Goal: Communication & Community: Answer question/provide support

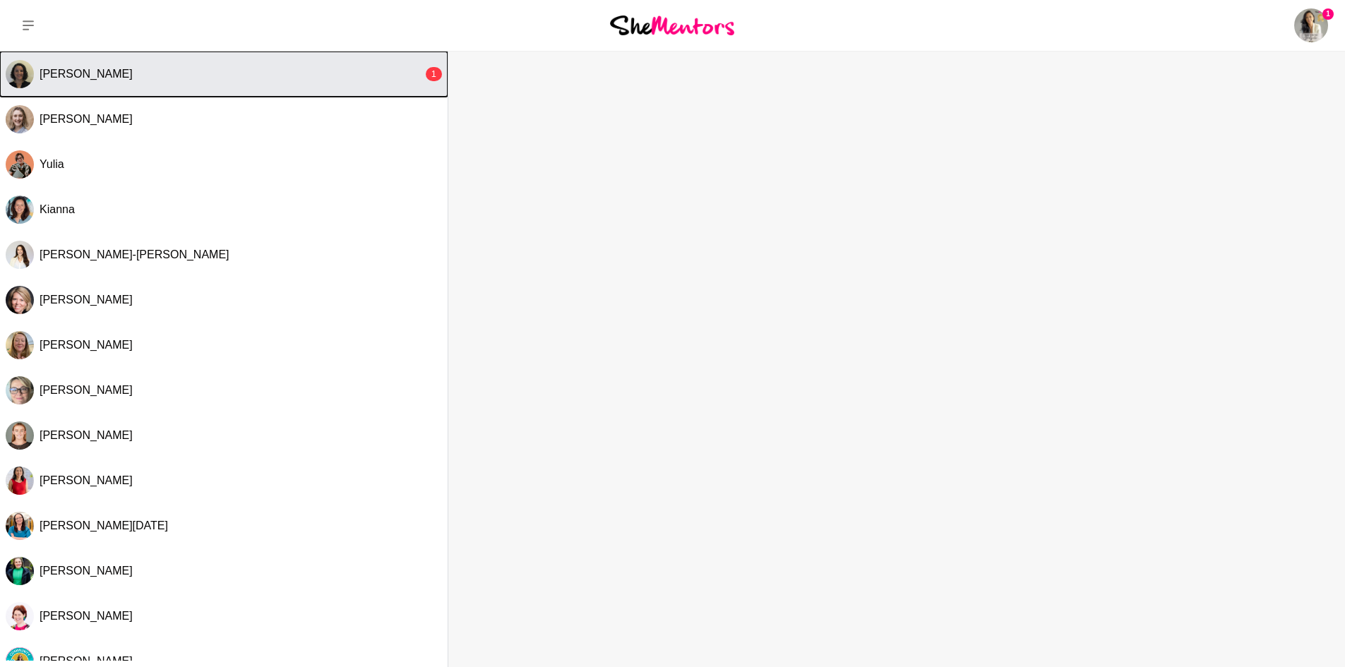
click at [206, 68] on div "[PERSON_NAME]" at bounding box center [231, 74] width 383 height 14
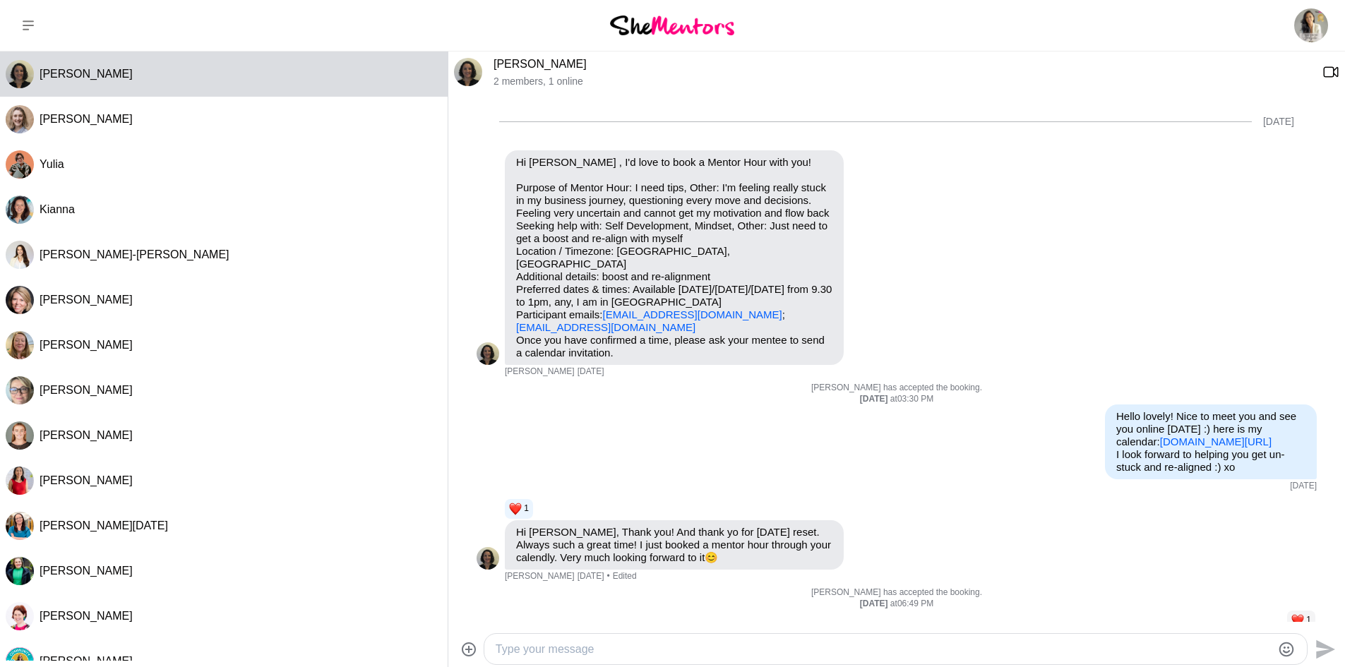
click at [684, 643] on textarea "Type your message" at bounding box center [884, 649] width 776 height 17
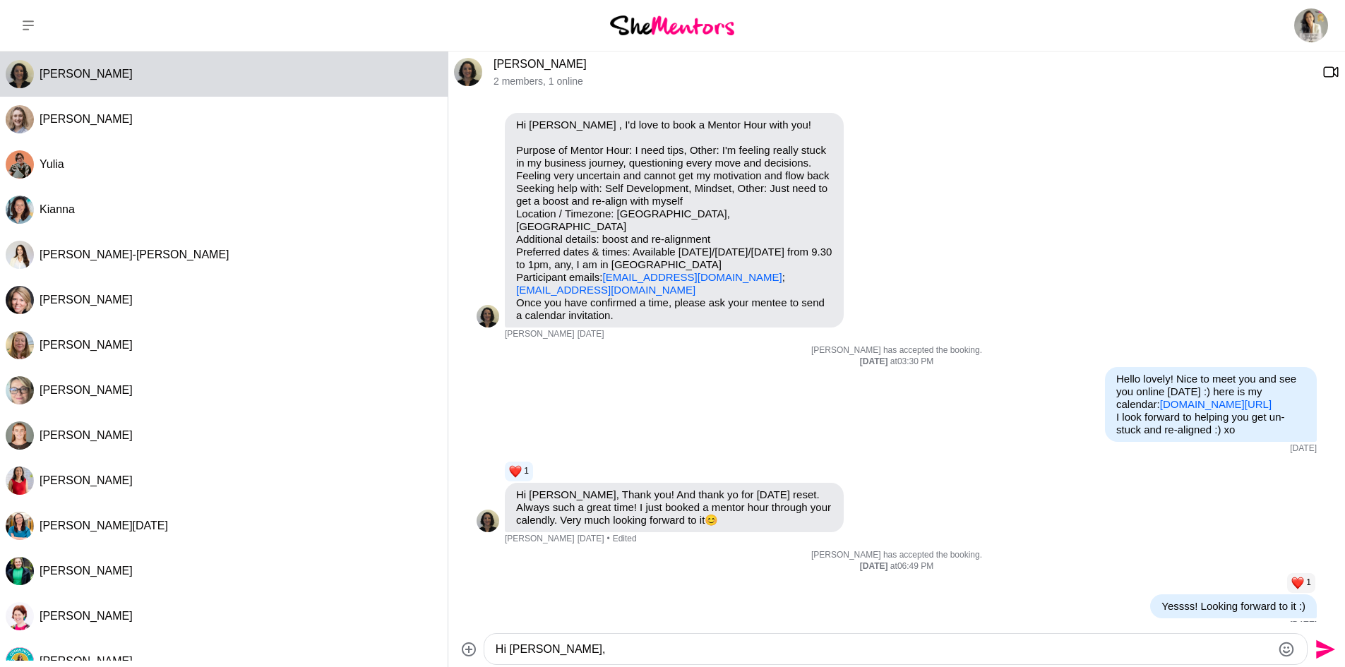
scroll to position [479, 0]
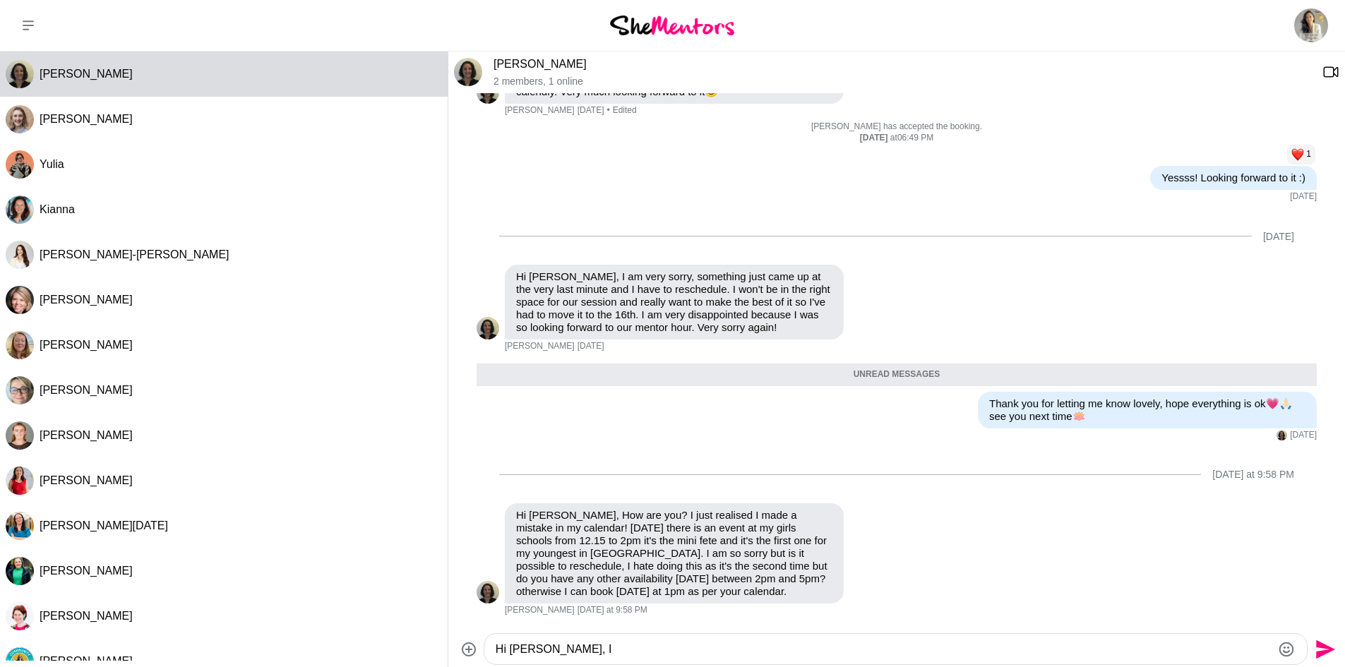
click at [736, 643] on textarea "Hi [PERSON_NAME], I" at bounding box center [884, 649] width 776 height 17
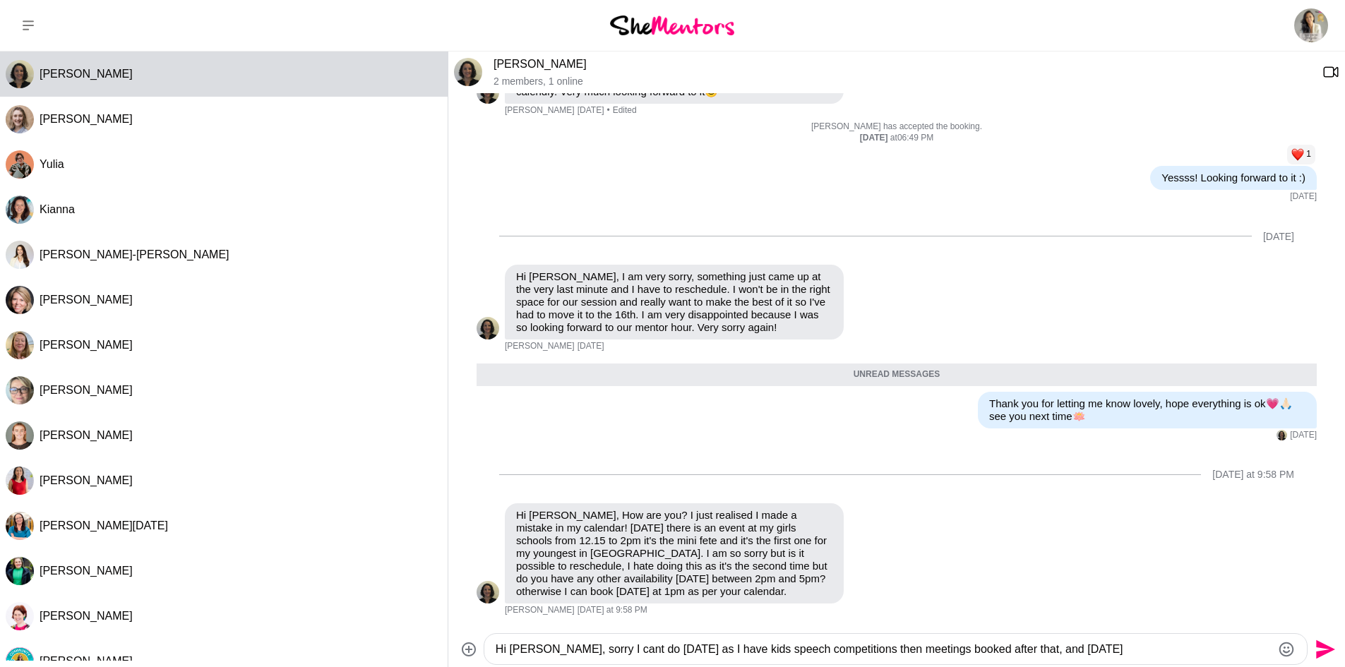
click at [1167, 650] on textarea "Hi [PERSON_NAME], sorry I cant do [DATE] as I have kids speech competitions the…" at bounding box center [884, 649] width 776 height 17
click at [1137, 648] on textarea "Hi [PERSON_NAME], sorry I cant do [DATE] as I have kids speech competitions the…" at bounding box center [884, 649] width 776 height 17
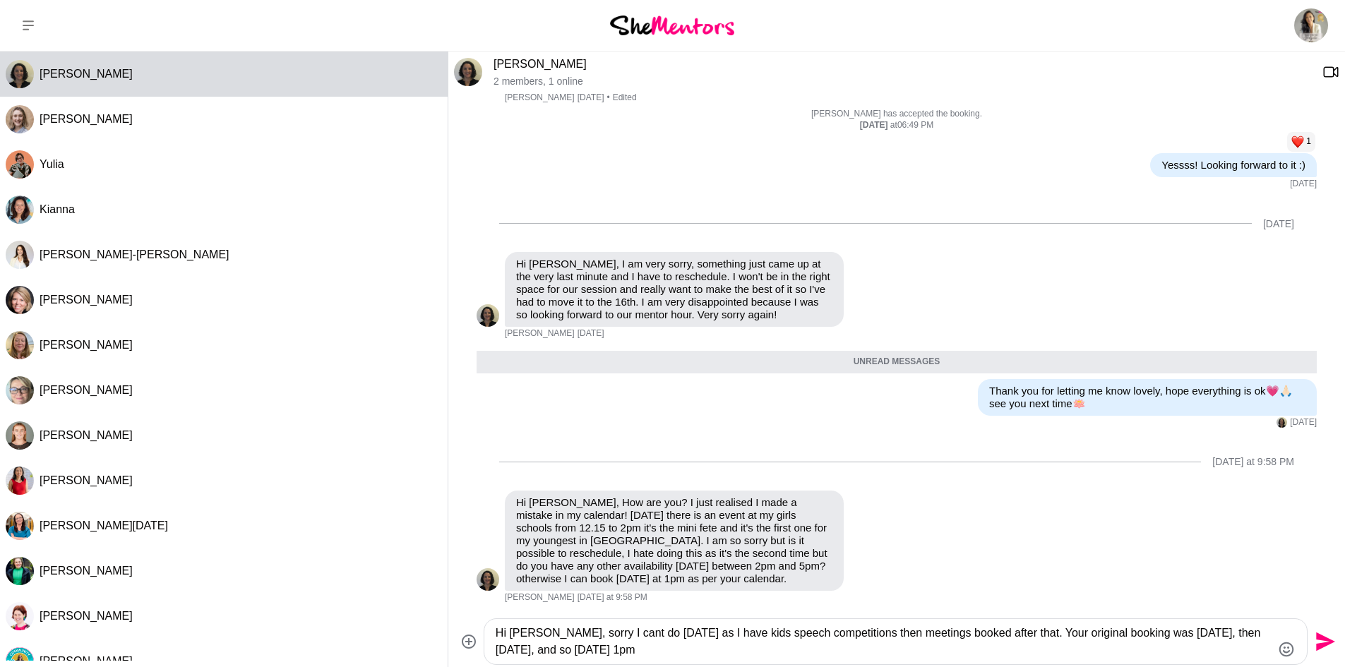
drag, startPoint x: 715, startPoint y: 650, endPoint x: 593, endPoint y: 653, distance: 121.5
click at [593, 653] on textarea "Hi [PERSON_NAME], sorry I cant do [DATE] as I have kids speech competitions the…" at bounding box center [884, 642] width 776 height 34
click at [736, 648] on textarea "Hi [PERSON_NAME], sorry I cant do [DATE] as I have kids speech competitions the…" at bounding box center [884, 642] width 776 height 34
drag, startPoint x: 736, startPoint y: 648, endPoint x: 665, endPoint y: 650, distance: 70.7
click at [665, 650] on textarea "Hi [PERSON_NAME], sorry I cant do [DATE] as I have kids speech competitions the…" at bounding box center [884, 642] width 776 height 34
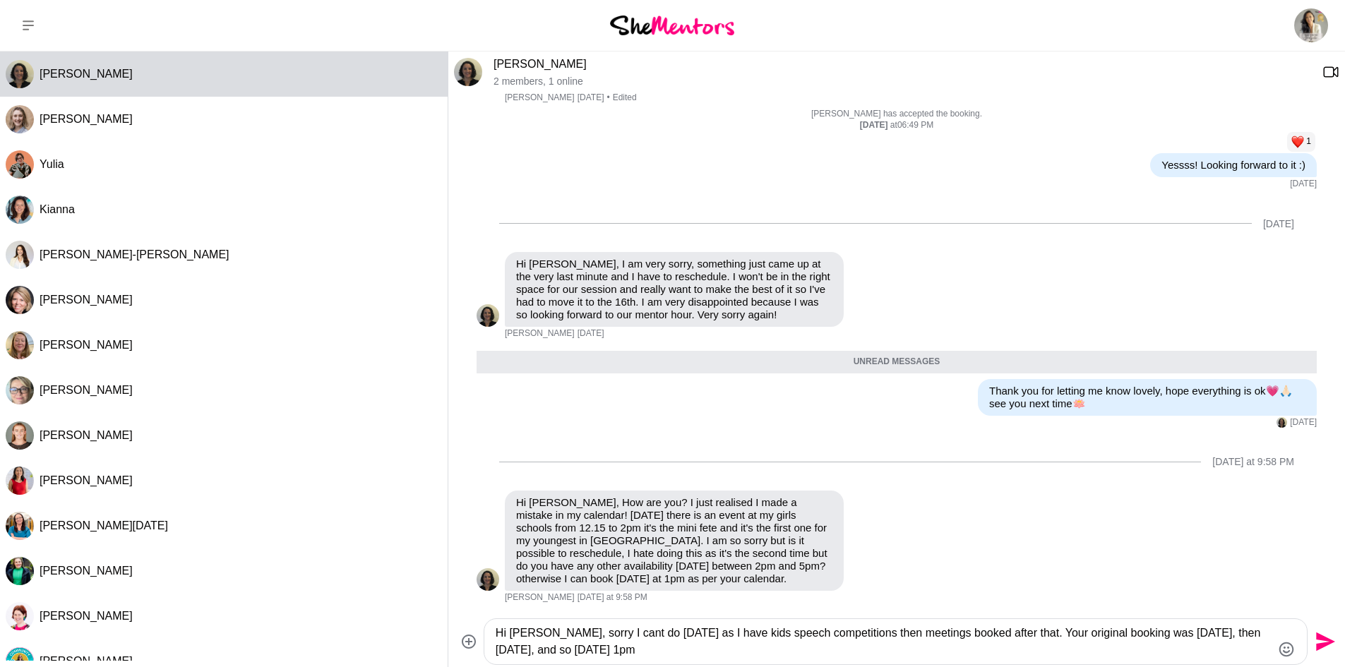
click at [795, 646] on textarea "Hi [PERSON_NAME], sorry I cant do [DATE] as I have kids speech competitions the…" at bounding box center [884, 642] width 776 height 34
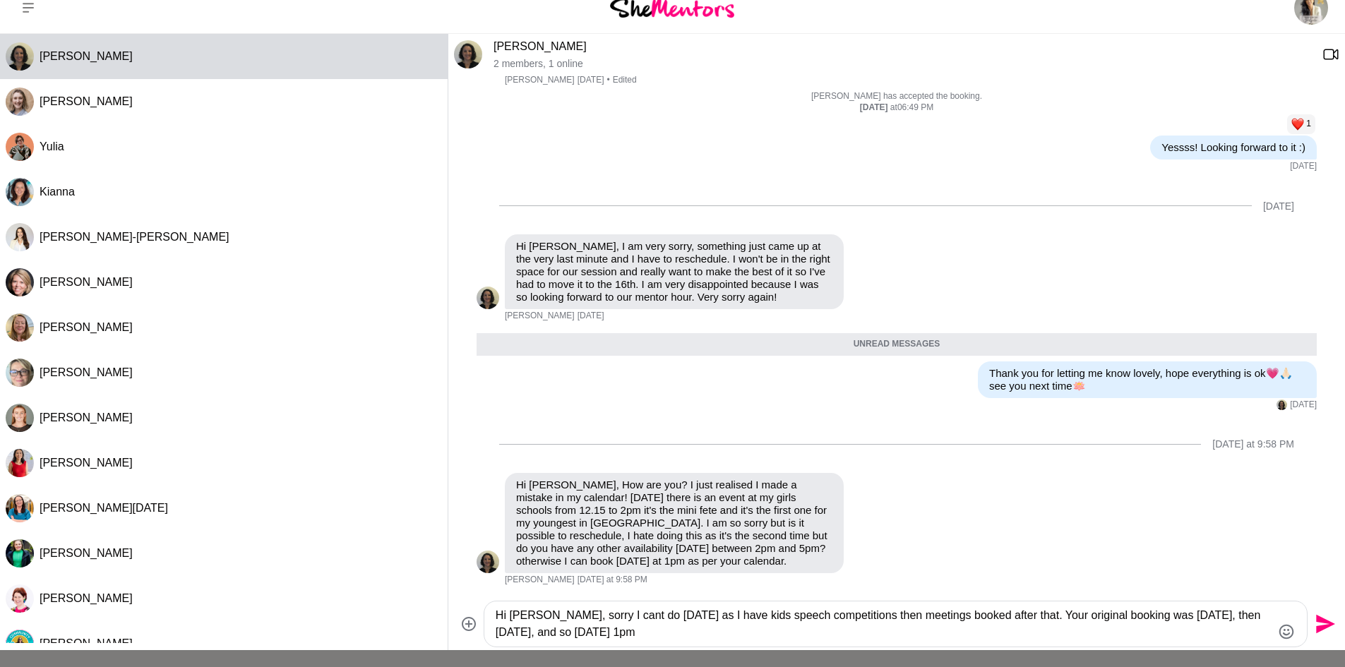
drag, startPoint x: 720, startPoint y: 653, endPoint x: 662, endPoint y: 632, distance: 61.0
click at [662, 632] on textarea "Hi [PERSON_NAME], sorry I cant do [DATE] as I have kids speech competitions the…" at bounding box center [884, 624] width 776 height 34
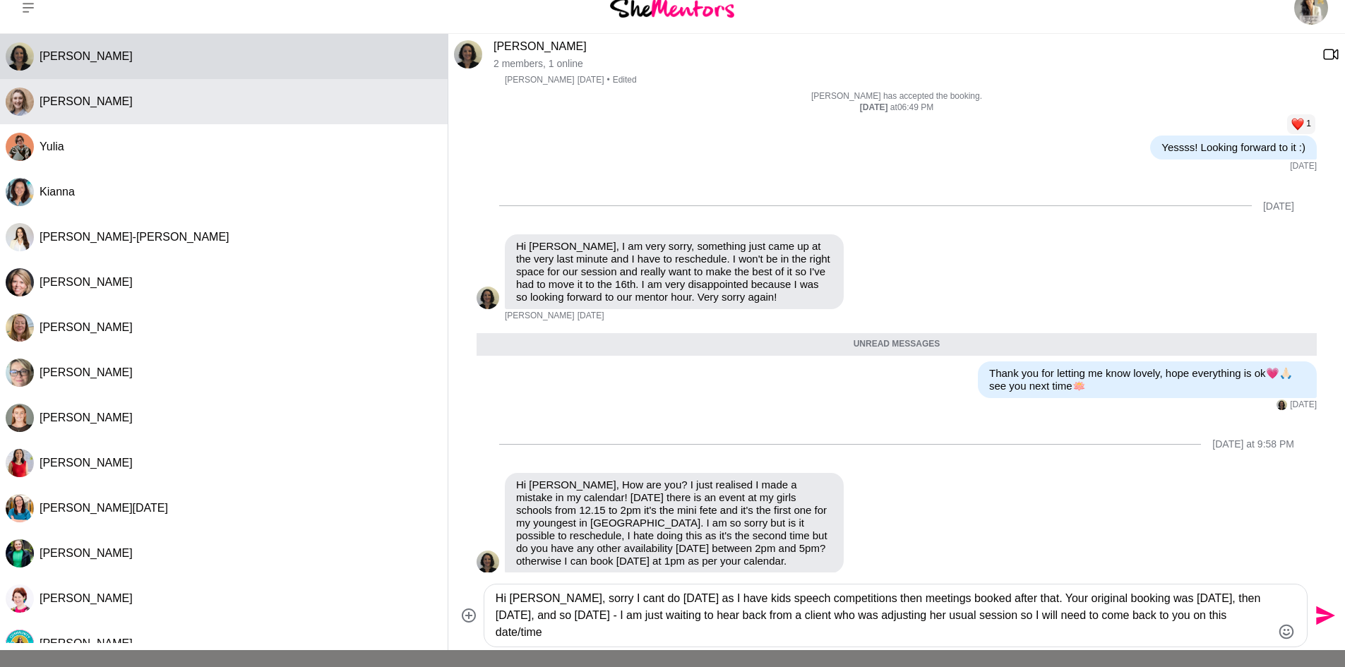
type textarea "Hi [PERSON_NAME], sorry I cant do [DATE] as I have kids speech competitions the…"
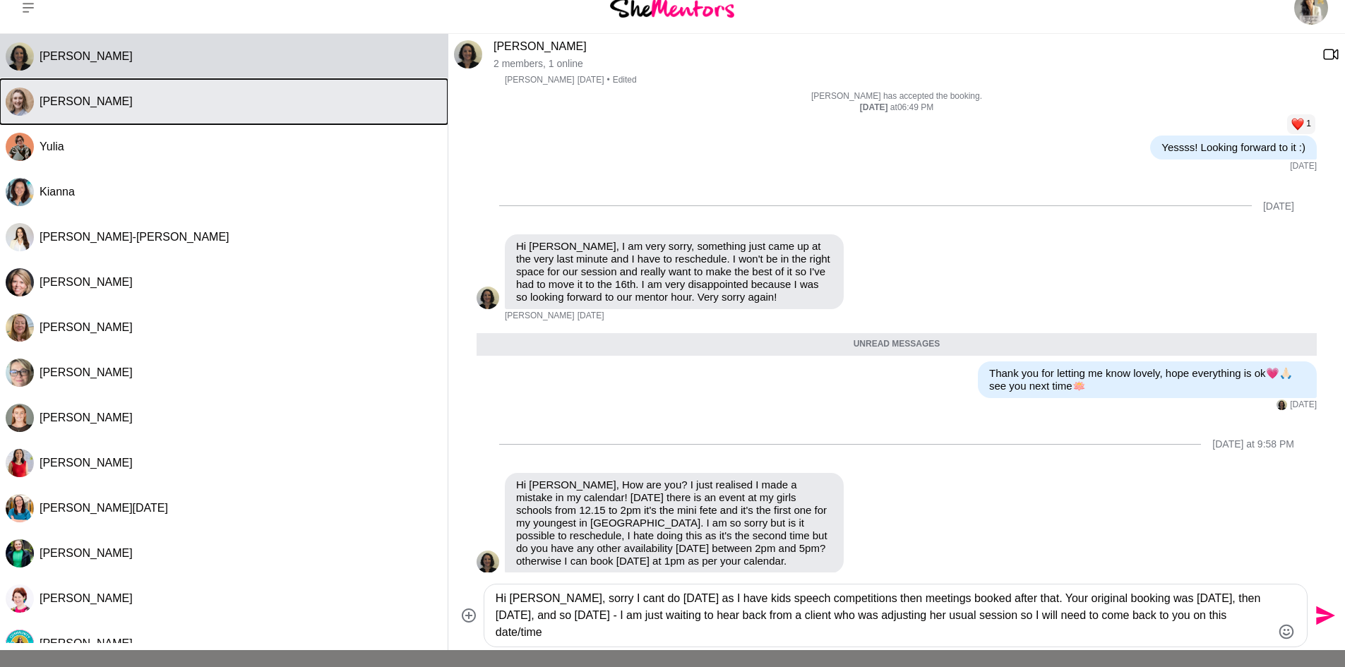
click at [85, 100] on span "[PERSON_NAME]" at bounding box center [86, 101] width 93 height 12
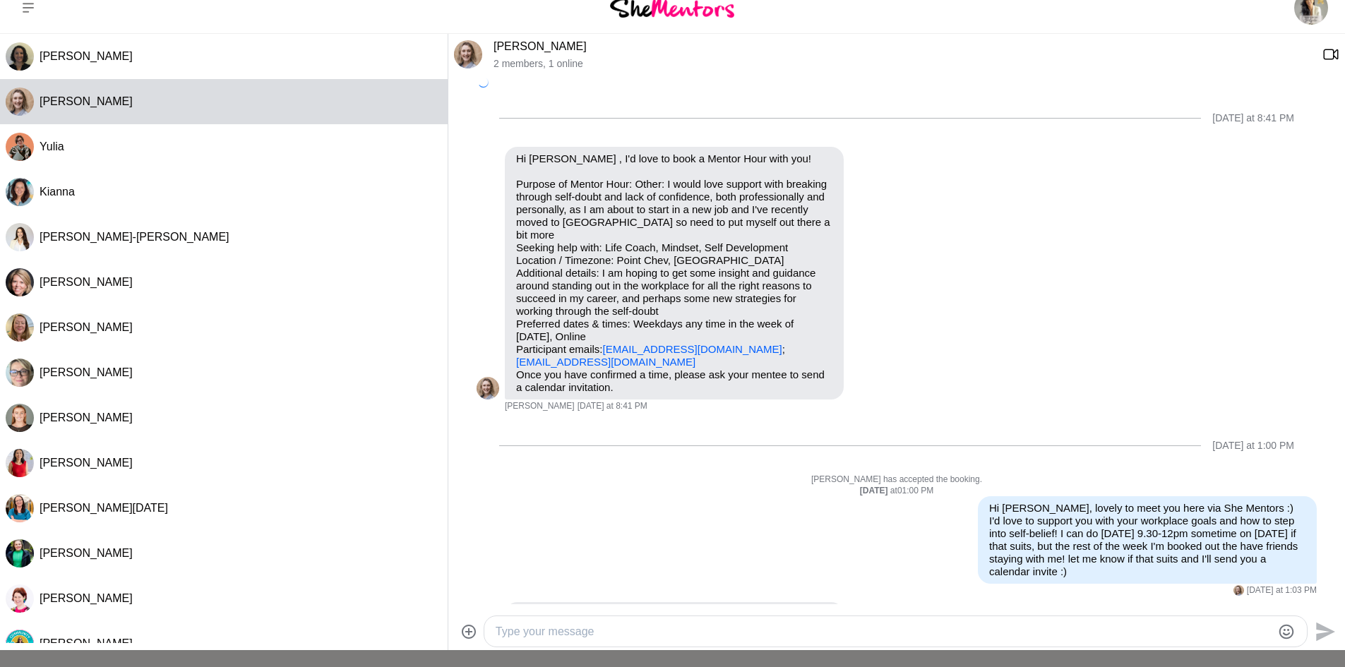
scroll to position [119, 0]
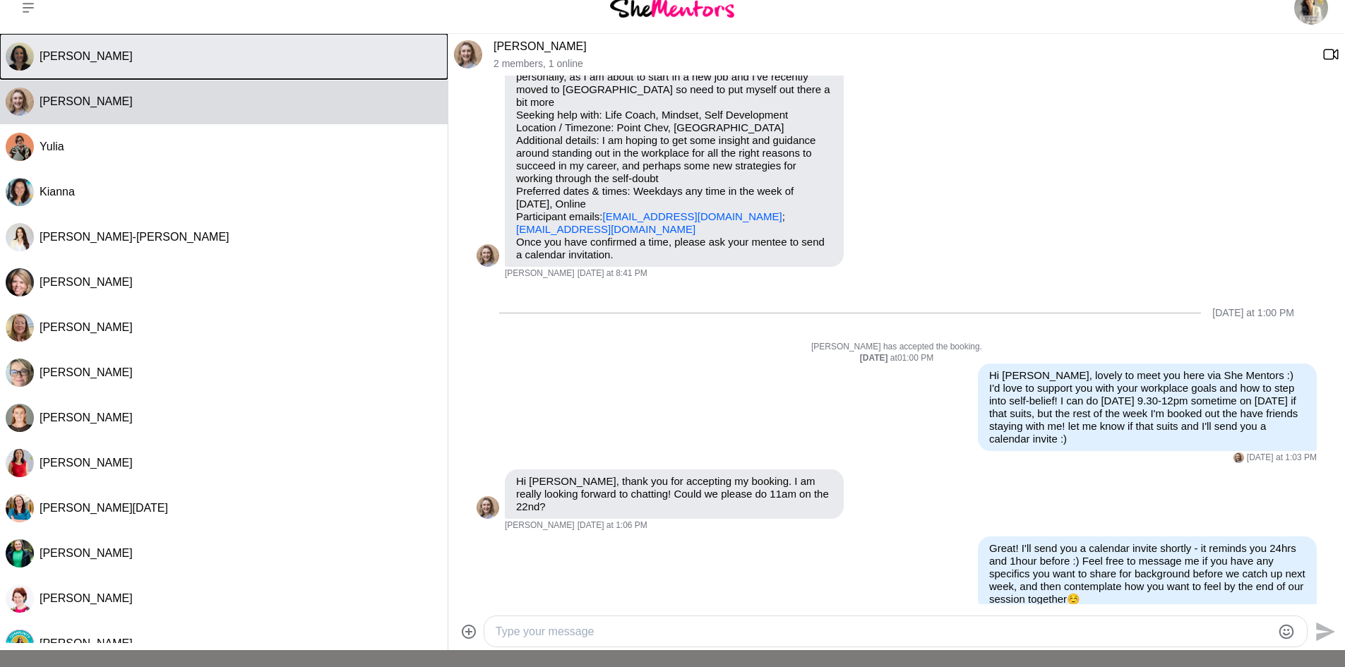
click at [97, 52] on div "[PERSON_NAME]" at bounding box center [241, 56] width 403 height 14
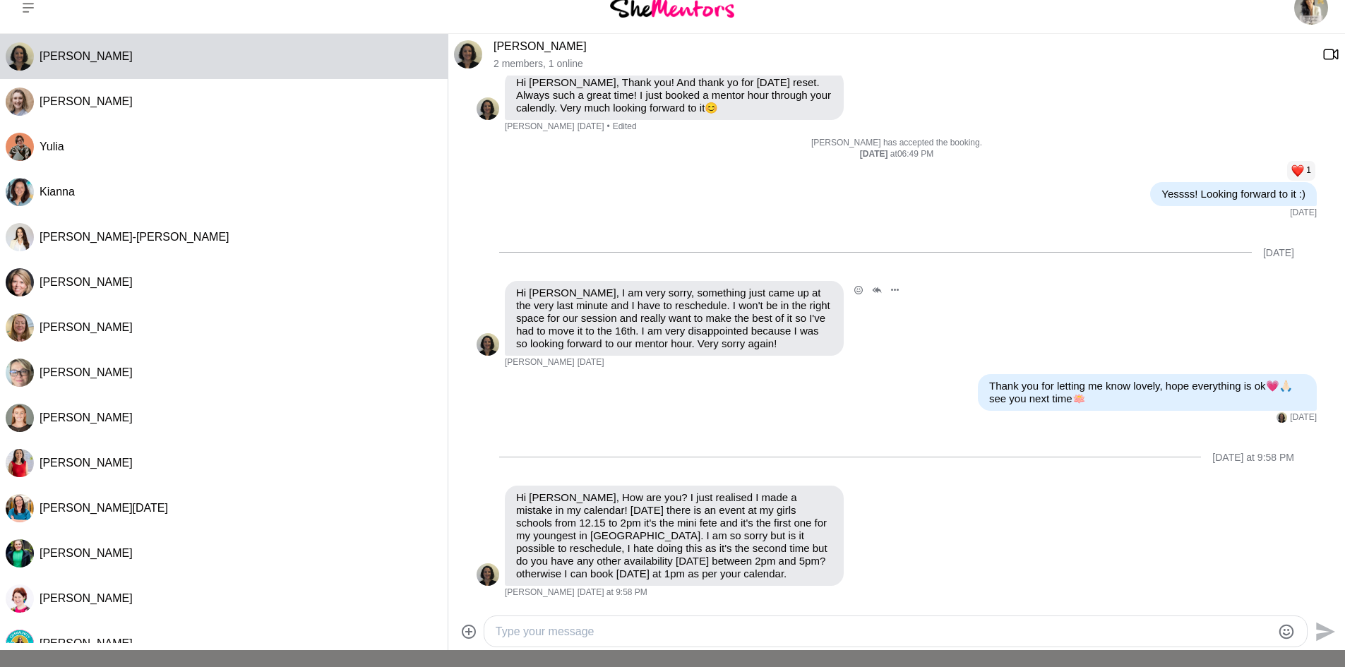
scroll to position [445, 0]
click at [778, 624] on textarea "Type your message" at bounding box center [884, 632] width 776 height 17
click at [931, 541] on div "Reply Pin Mark as unread Flag Mute Hi [PERSON_NAME], How are you? I just realis…" at bounding box center [897, 542] width 840 height 113
click at [706, 626] on textarea "Hi [PERSON_NAME]! Sorry I'm not available tomorro" at bounding box center [884, 632] width 776 height 17
click at [807, 628] on textarea "Hi [PERSON_NAME]! Sorry I'm not available [DATE]/[DATE] 2-5pm" at bounding box center [884, 632] width 776 height 17
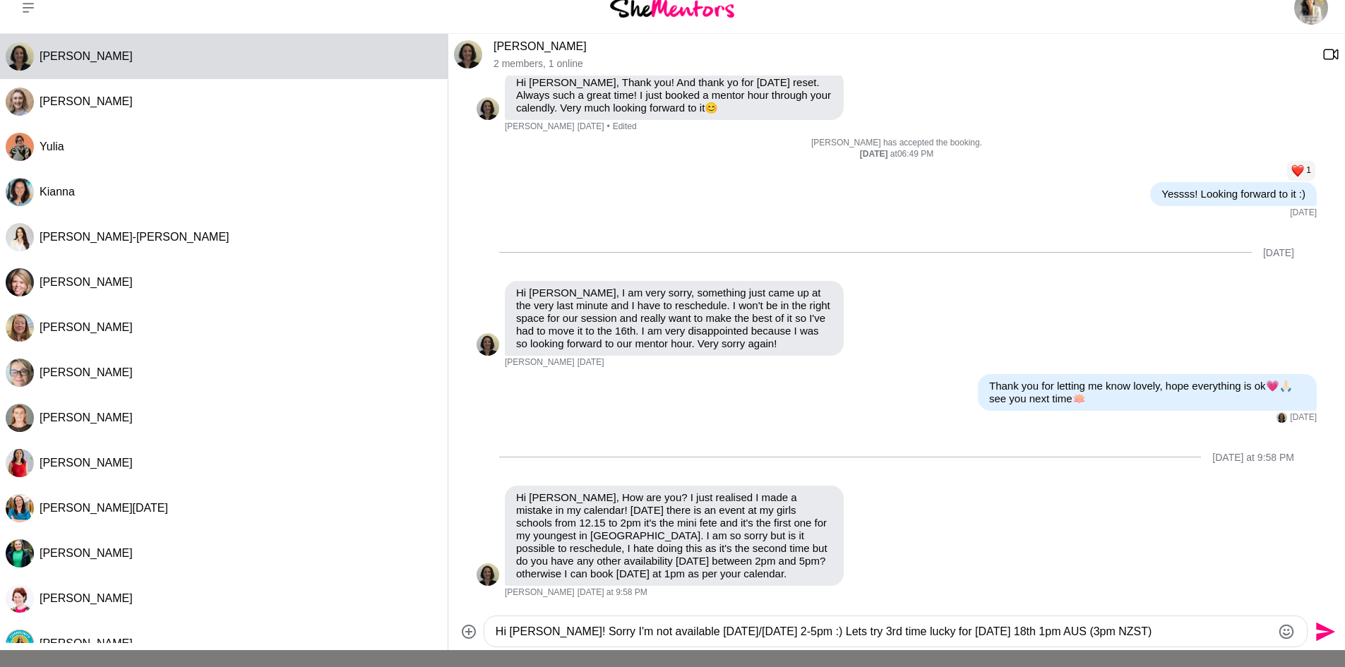
click at [801, 626] on textarea "Hi [PERSON_NAME]! Sorry I'm not available [DATE]/[DATE] 2-5pm :) Lets try 3rd t…" at bounding box center [884, 632] width 776 height 17
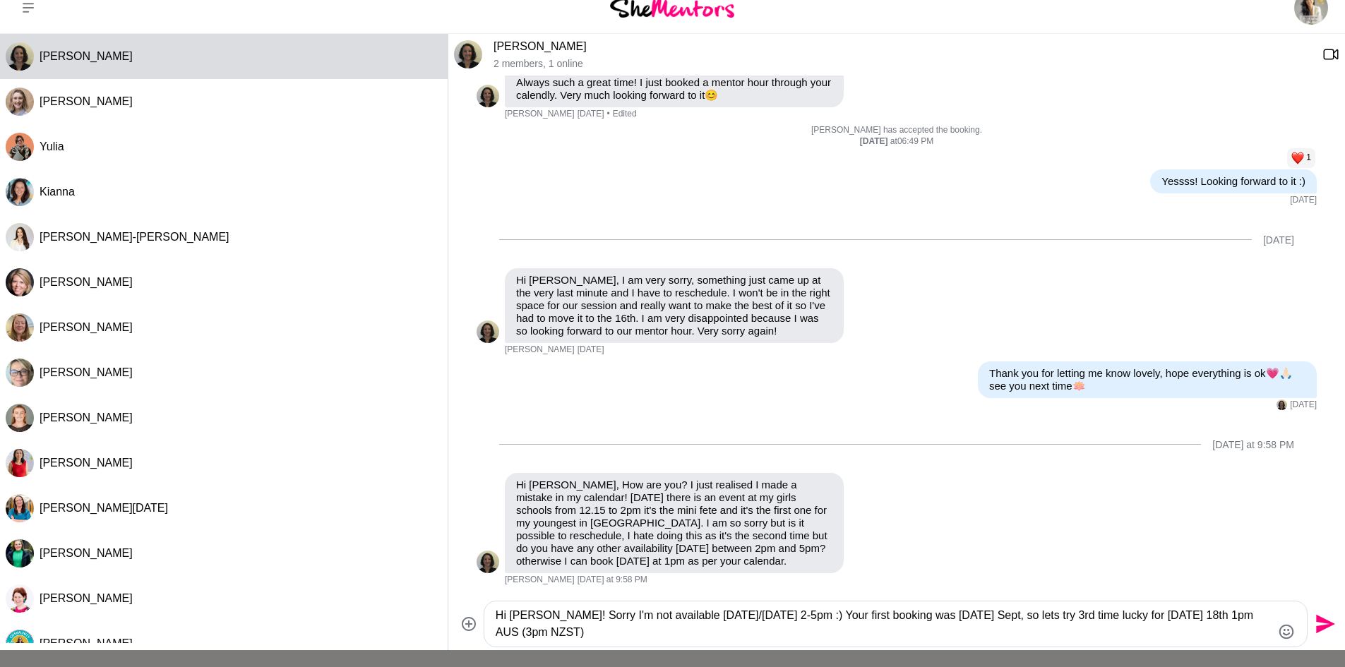
click at [1128, 614] on textarea "Hi [PERSON_NAME]! Sorry I'm not available [DATE]/[DATE] 2-5pm :) Your first boo…" at bounding box center [884, 624] width 776 height 34
click at [769, 632] on textarea "Hi [PERSON_NAME]! Sorry I'm not available [DATE]/[DATE] 2-5pm :) Your first boo…" at bounding box center [884, 624] width 776 height 34
click at [496, 636] on textarea "Hi [PERSON_NAME]! Sorry I'm not available [DATE]/[DATE] 2-5pm :) Your first boo…" at bounding box center [884, 624] width 776 height 34
click at [583, 628] on textarea "Hi [PERSON_NAME]! Sorry I'm not available [DATE]/[DATE] 2-5pm :) Your first boo…" at bounding box center [884, 624] width 776 height 34
click at [1285, 631] on icon "Emoji picker" at bounding box center [1287, 631] width 15 height 15
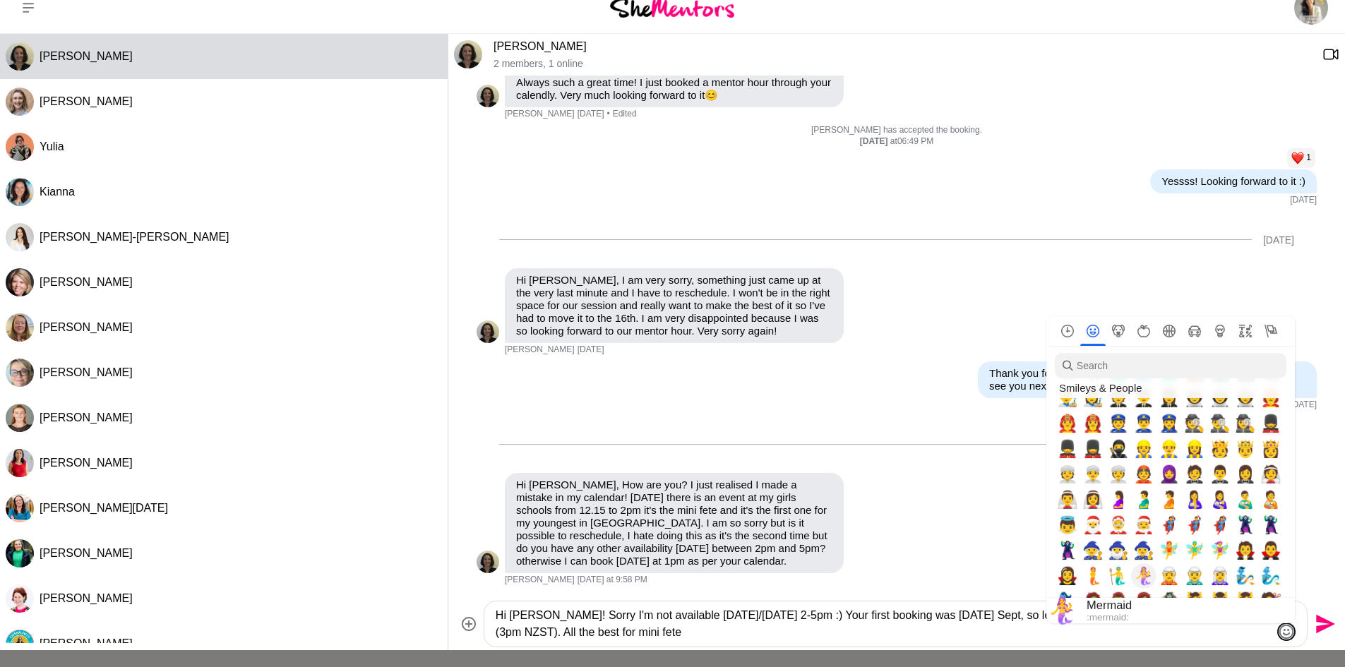
scroll to position [1342, 0]
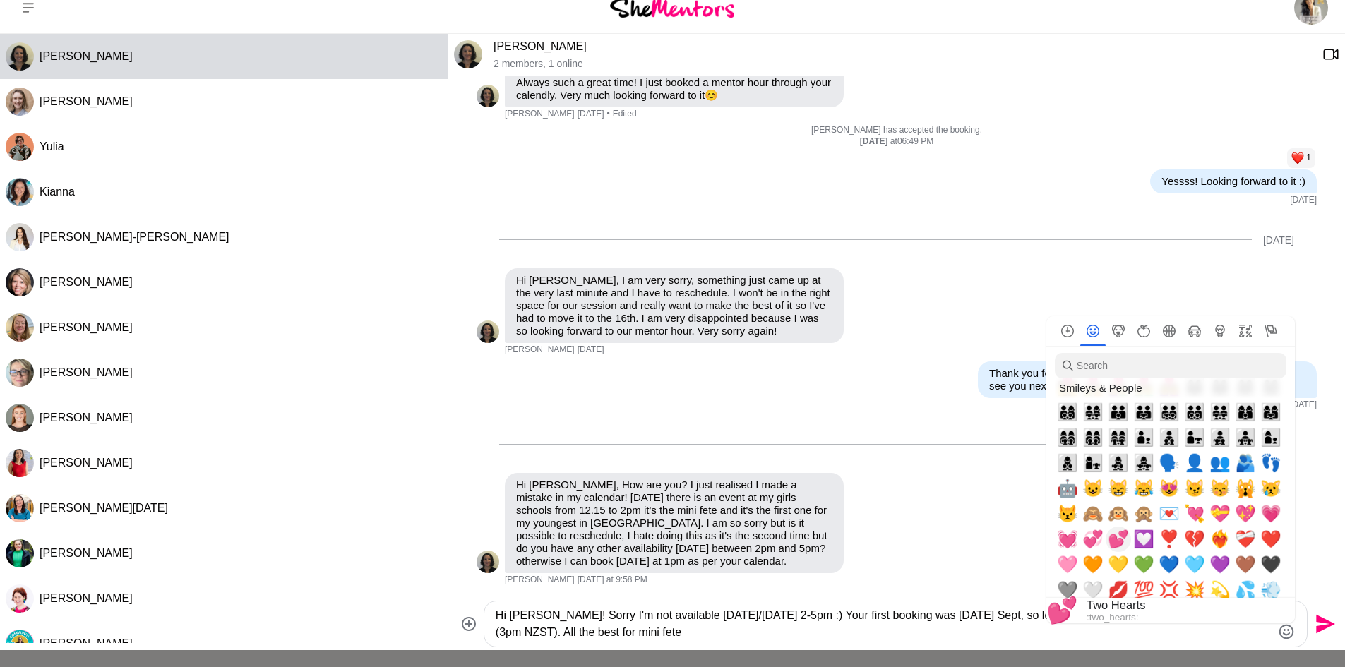
click at [1114, 539] on span "💕" at bounding box center [1118, 540] width 21 height 20
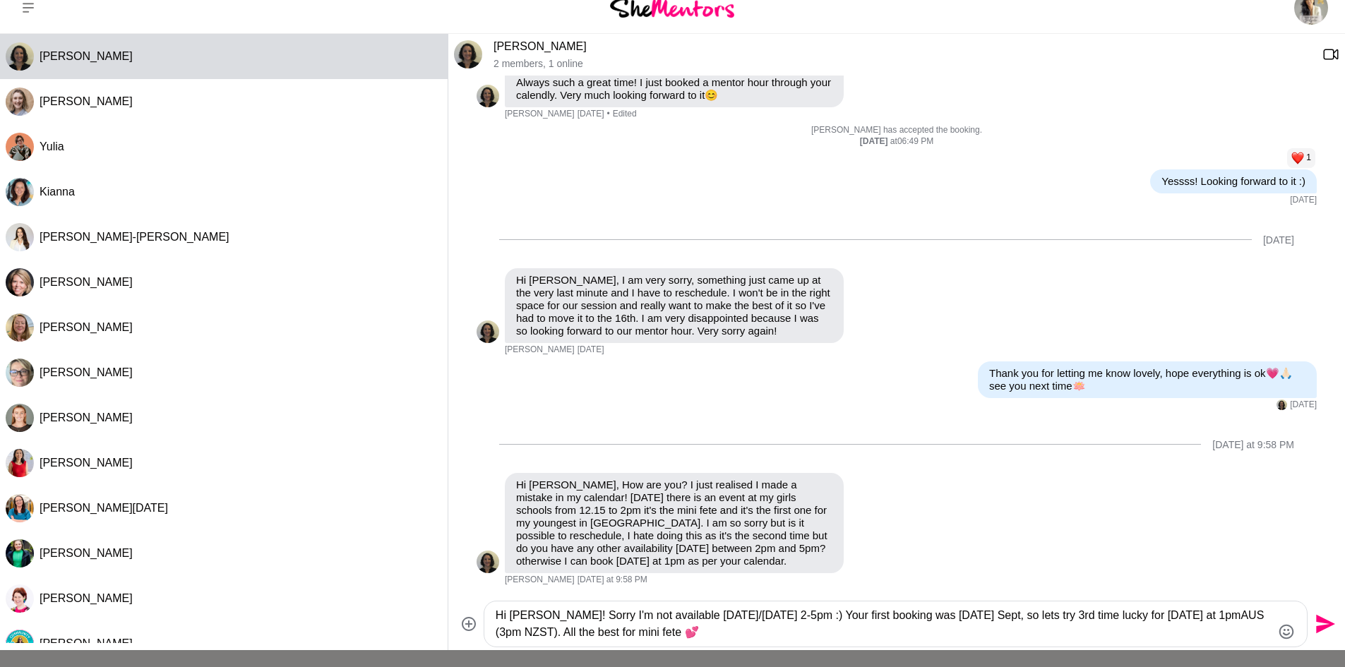
click at [813, 612] on textarea "Hi [PERSON_NAME]! Sorry I'm not available [DATE]/[DATE] 2-5pm :) Your first boo…" at bounding box center [884, 624] width 776 height 34
click at [980, 614] on textarea "Hi [PERSON_NAME]! Sorry I'm not available [DATE]/[DATE] 2-5pm :) Your first boo…" at bounding box center [884, 624] width 776 height 34
click at [941, 616] on textarea "Hi [PERSON_NAME]! Sorry I'm not available [DATE]/[DATE] 2-5pm :) Your first boo…" at bounding box center [884, 624] width 776 height 34
click at [830, 617] on textarea "Hi [PERSON_NAME]! Sorry I'm not available [DATE]/[DATE] 2-5pm :) Your first boo…" at bounding box center [884, 624] width 776 height 34
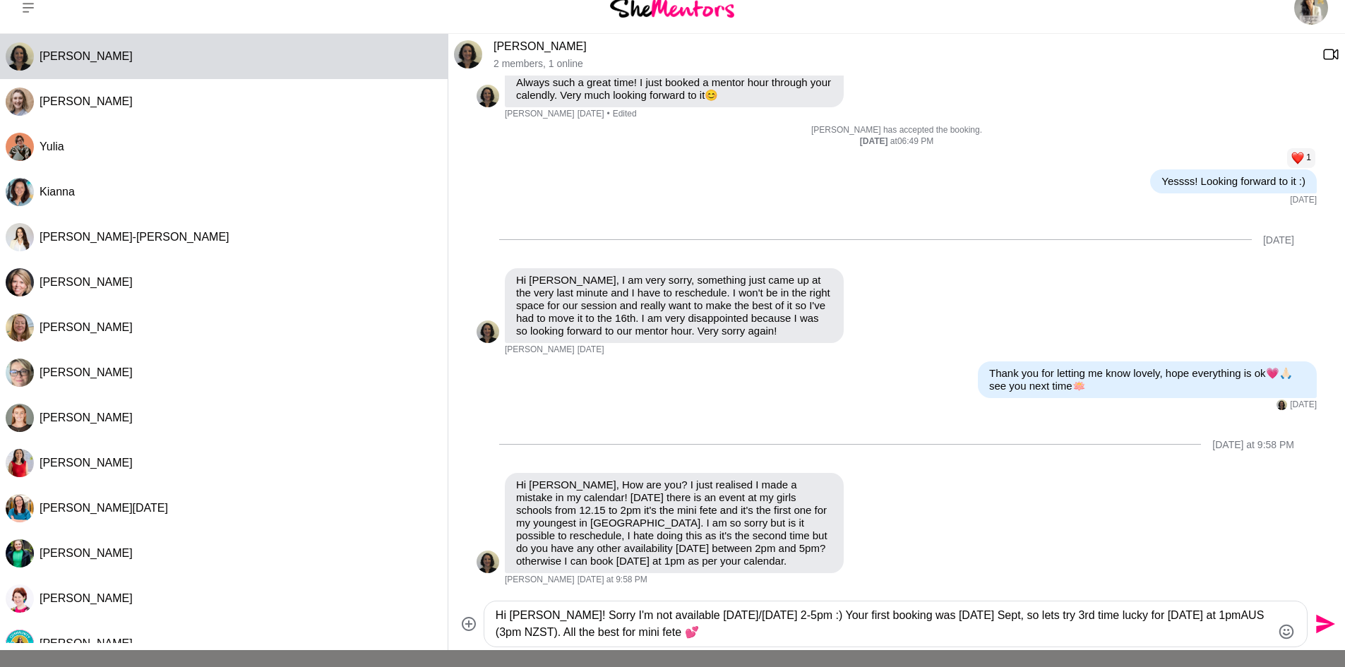
click at [976, 615] on textarea "Hi [PERSON_NAME]! Sorry I'm not available [DATE]/[DATE] 2-5pm :) Your first boo…" at bounding box center [884, 624] width 776 height 34
click at [1026, 617] on textarea "Hi [PERSON_NAME]! Sorry I'm not available [DATE]/[DATE] 2-5pm :) Your first boo…" at bounding box center [884, 624] width 776 height 34
click at [1182, 631] on textarea "Hi [PERSON_NAME]! Sorry I'm not available [DATE]/[DATE] 2-5pm :) Your first boo…" at bounding box center [884, 624] width 776 height 34
type textarea "Hi [PERSON_NAME]! Sorry I'm not available [DATE]/[DATE] 2-5pm :) Your first boo…"
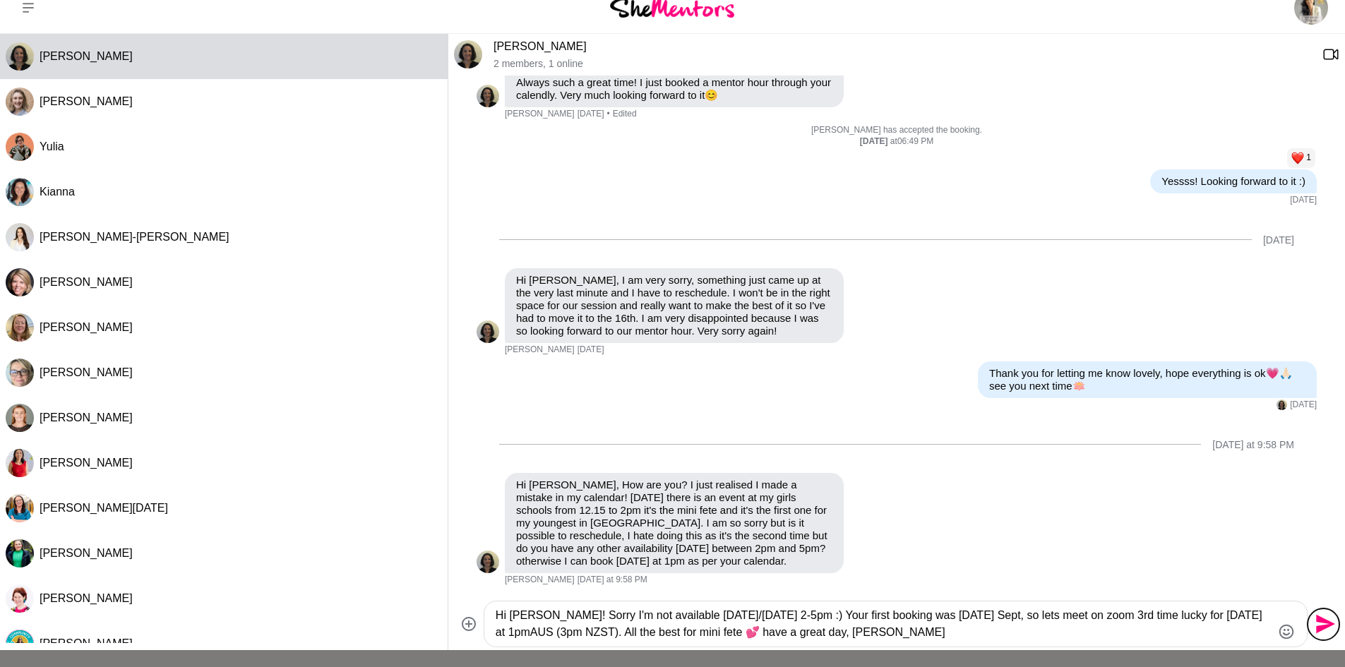
click at [1320, 623] on icon "Send" at bounding box center [1324, 624] width 23 height 23
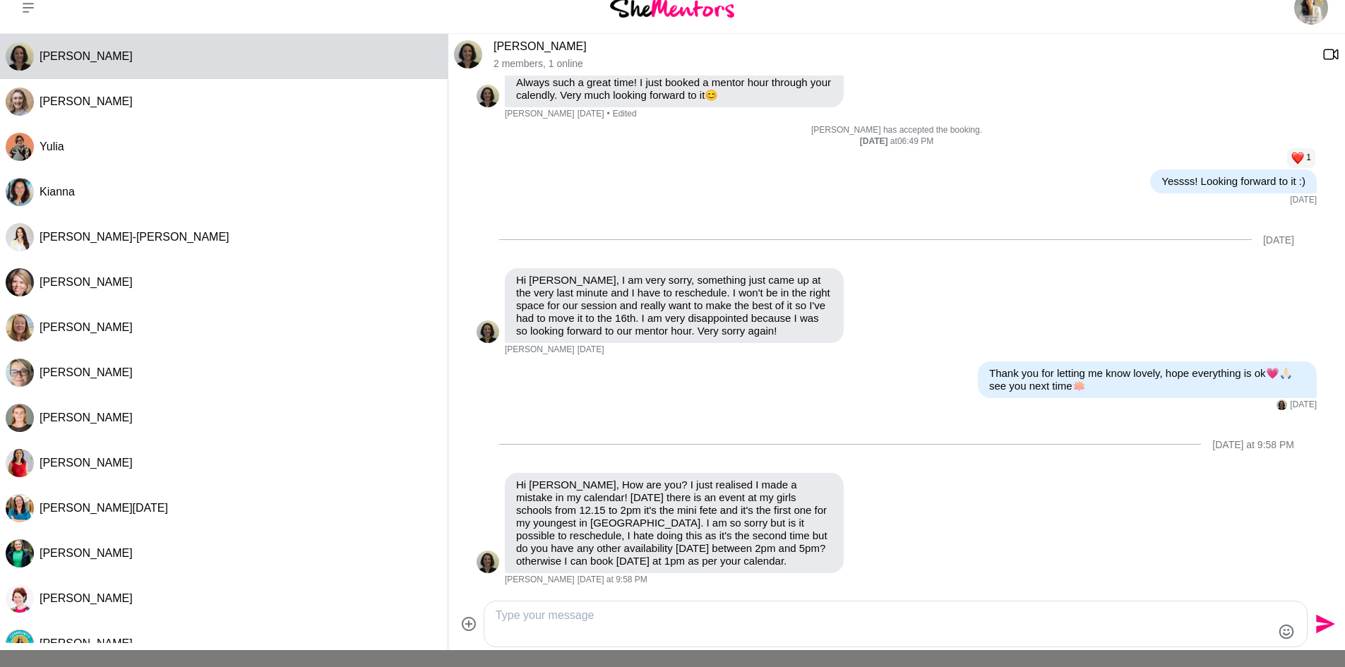
scroll to position [583, 0]
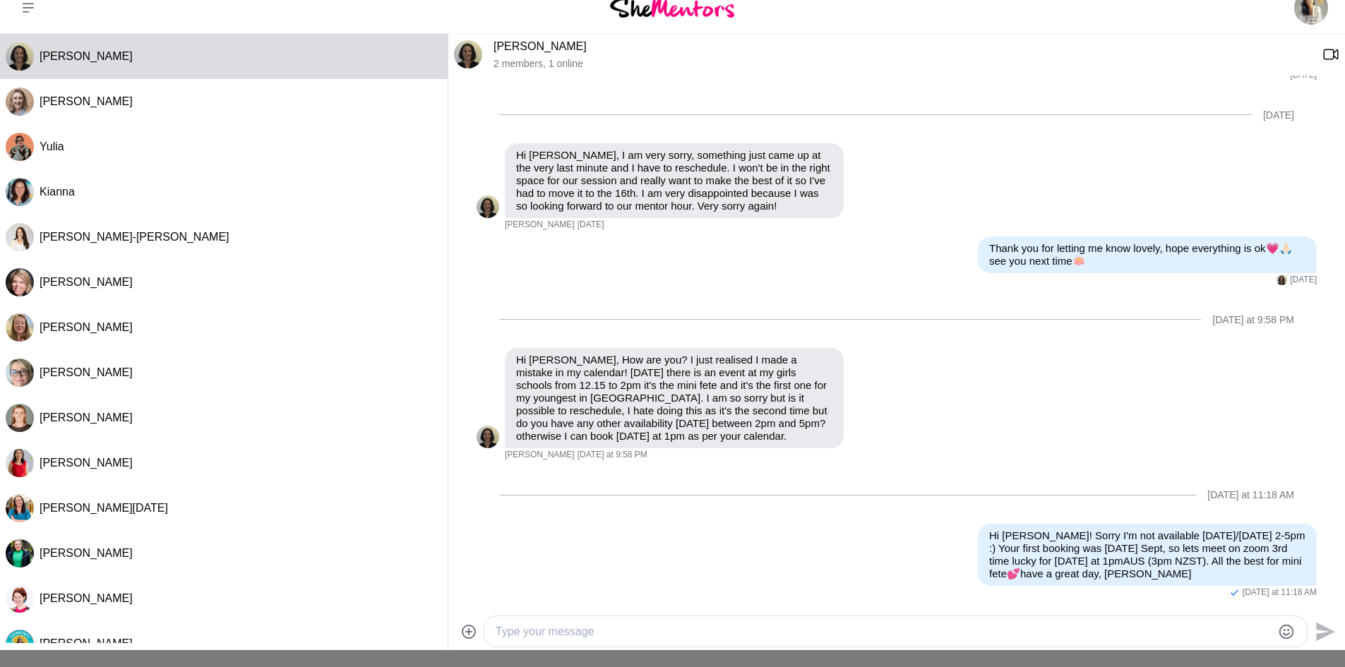
click at [756, 624] on textarea "Type your message" at bounding box center [884, 632] width 776 height 17
type textarea "ps. [PERSON_NAME] is a linkedin expert who used to be in She Mentors but not an…"
click at [1329, 626] on icon "Send" at bounding box center [1324, 632] width 23 height 23
